Goal: Transaction & Acquisition: Download file/media

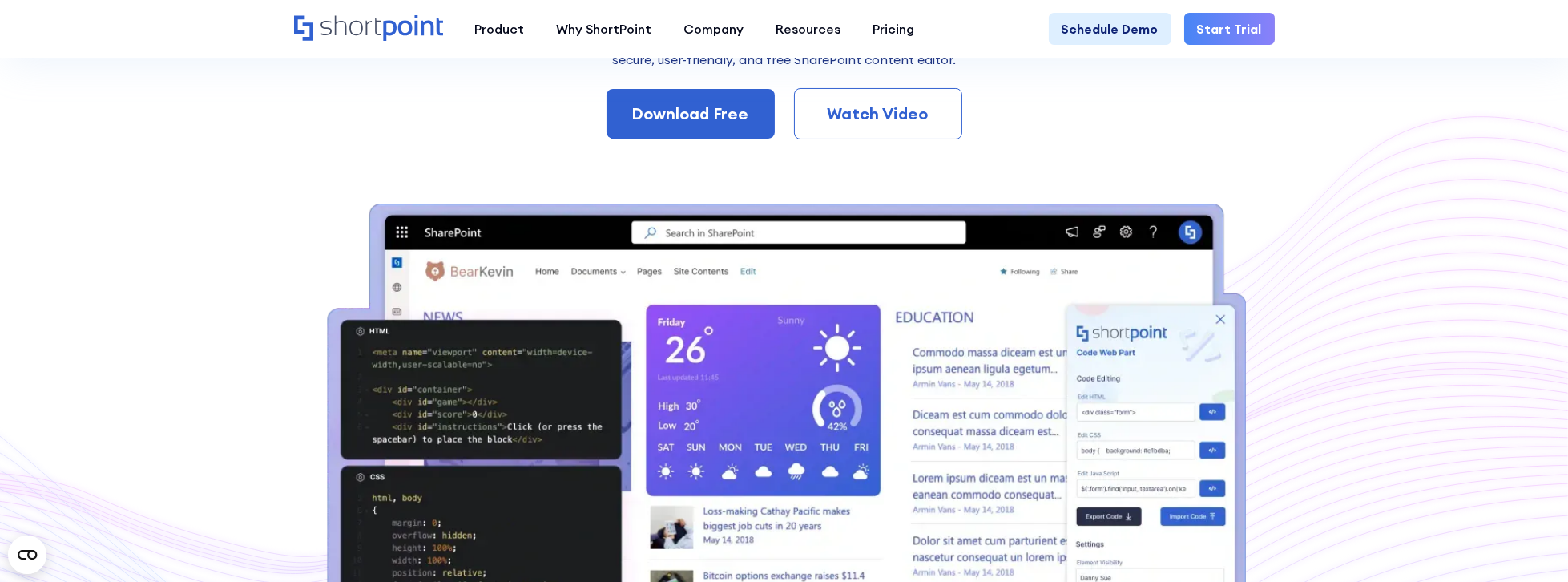
scroll to position [194, 0]
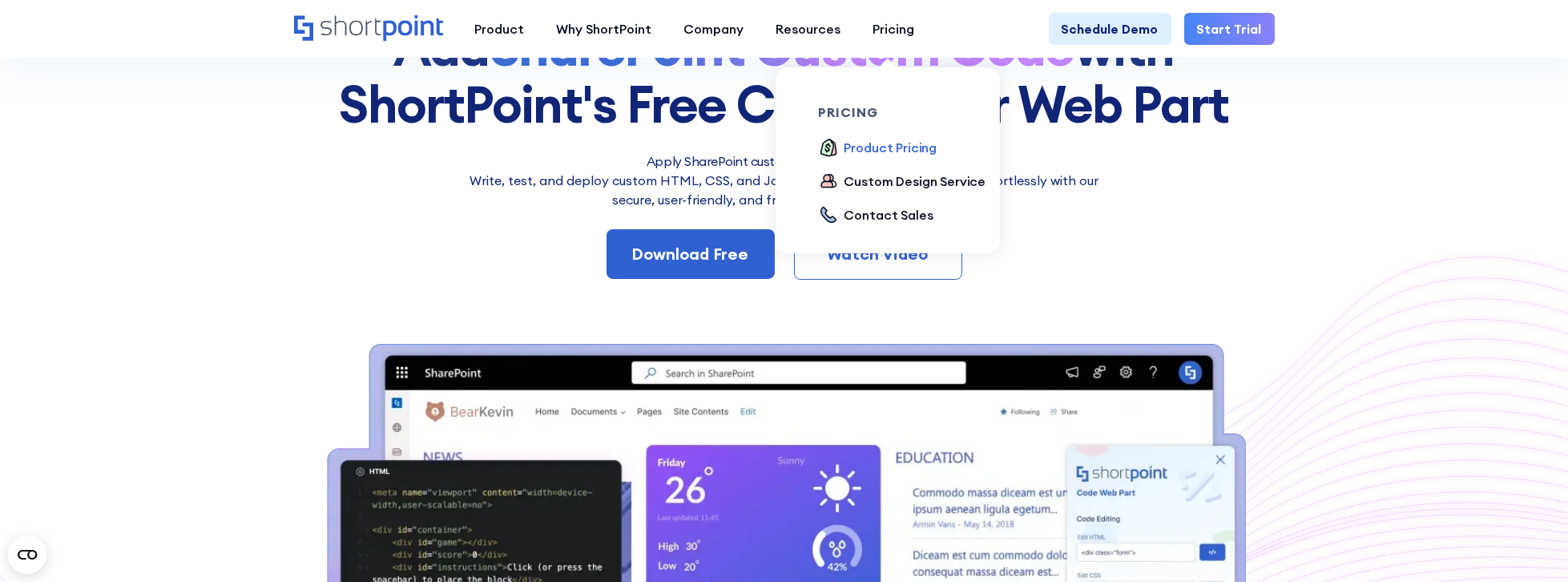
click at [850, 142] on div "Product Pricing" at bounding box center [891, 147] width 93 height 20
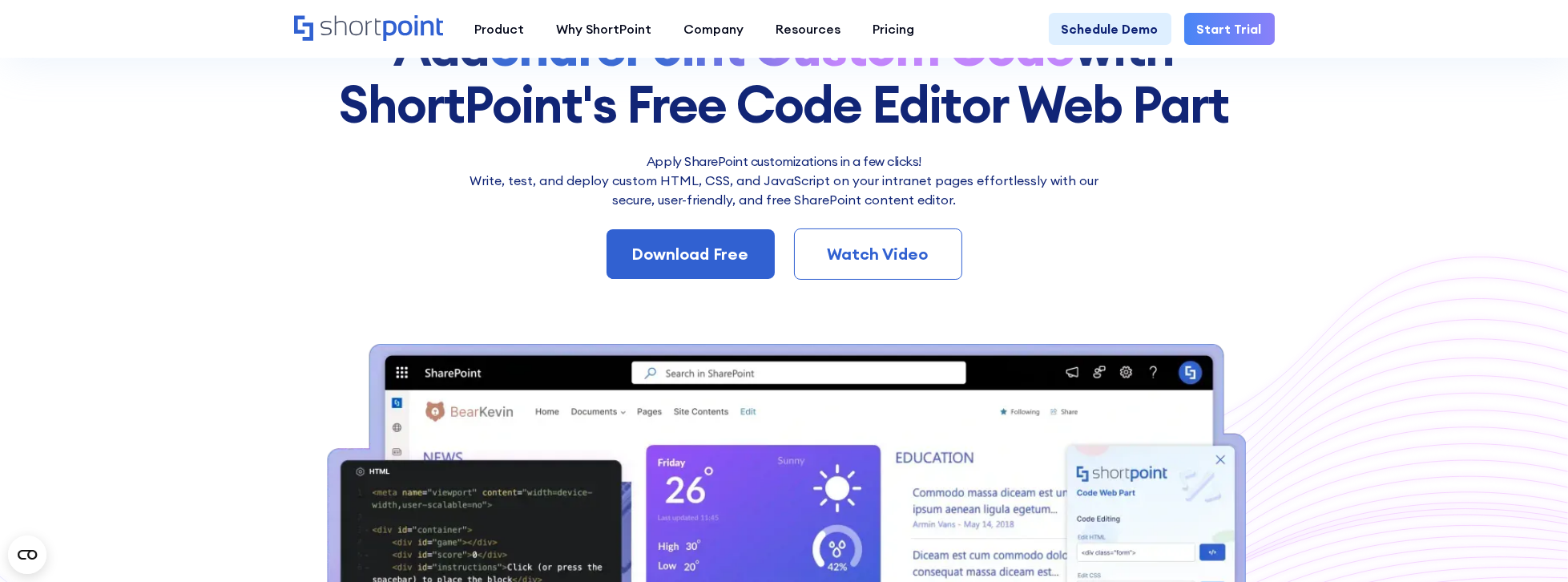
scroll to position [196, 0]
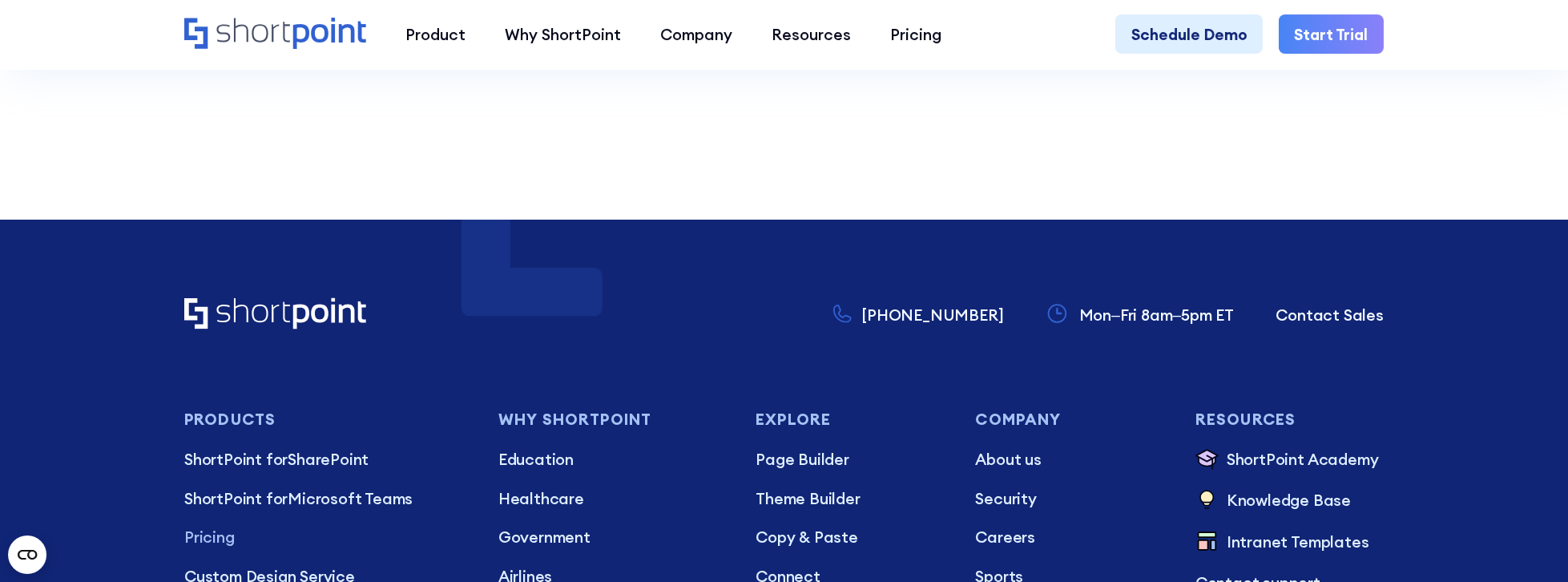
scroll to position [4900, 0]
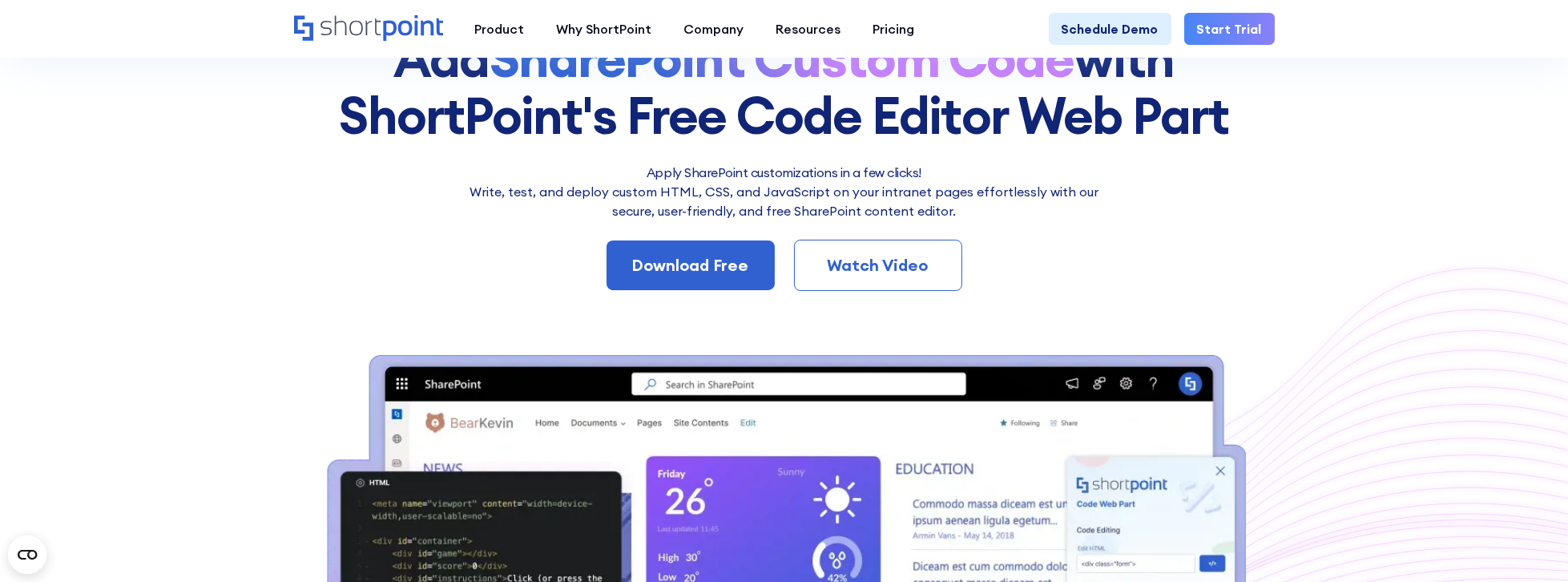
scroll to position [182, 0]
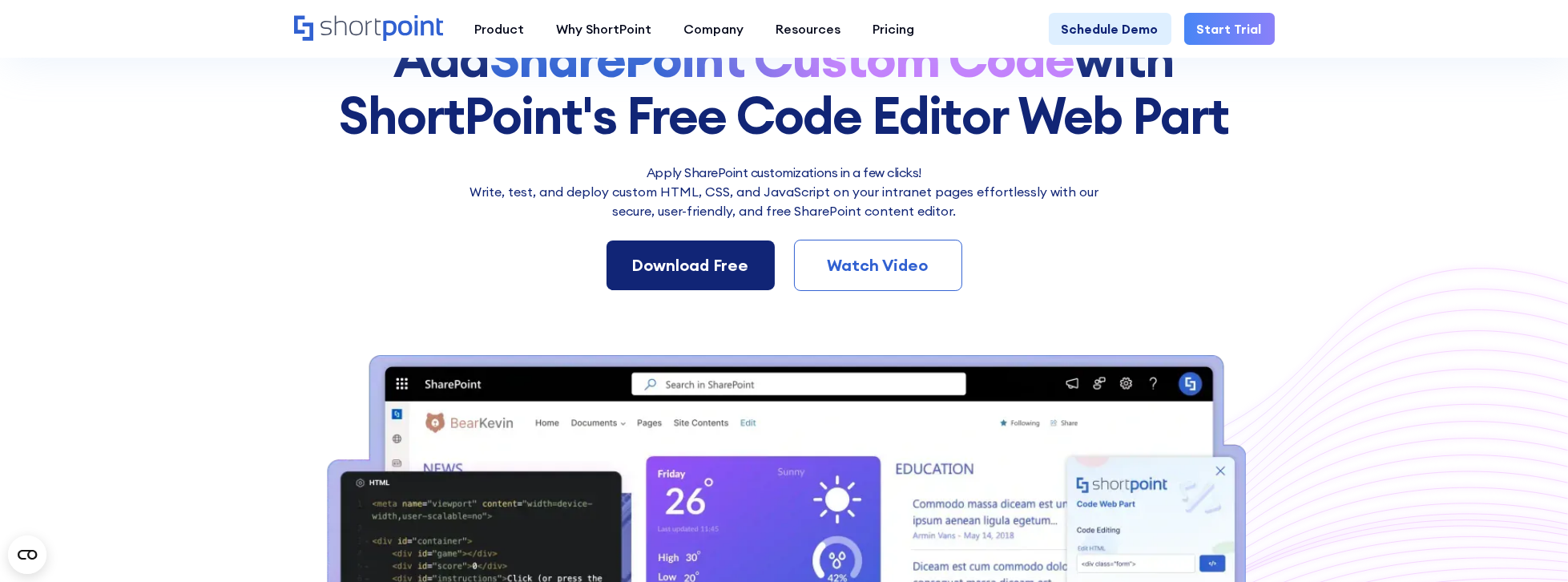
click at [686, 262] on div "Download Free" at bounding box center [691, 265] width 117 height 24
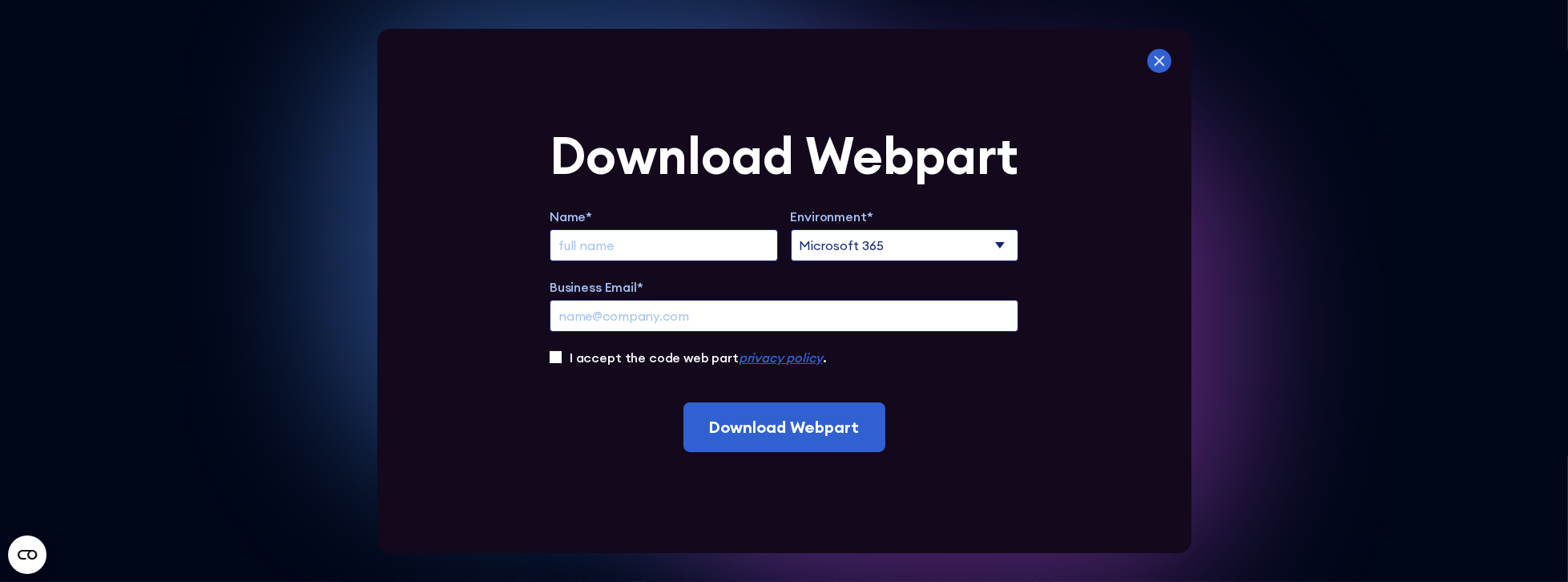
click at [1164, 59] on icon at bounding box center [1160, 61] width 24 height 24
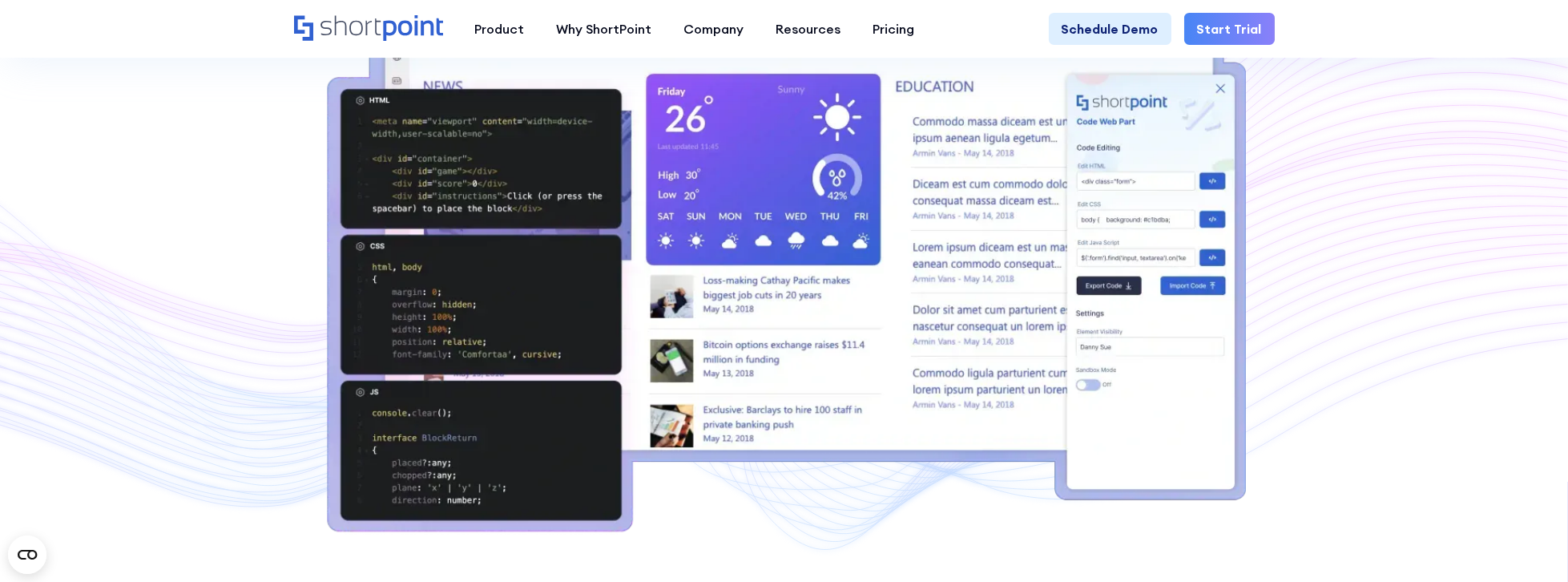
scroll to position [549, 0]
